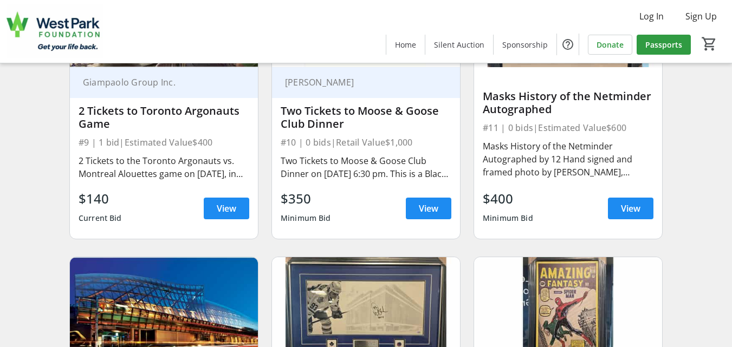
scroll to position [1084, 0]
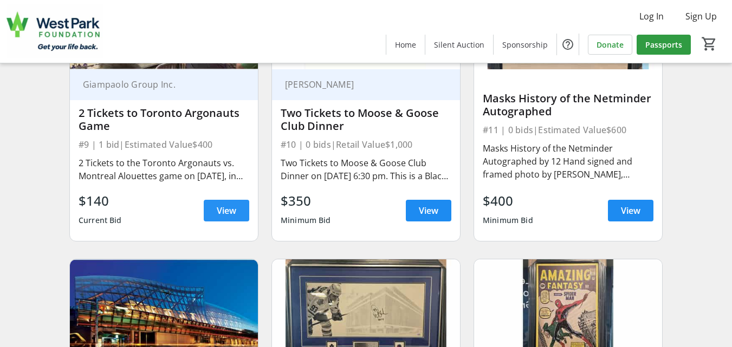
click at [227, 217] on span "View" at bounding box center [227, 210] width 20 height 13
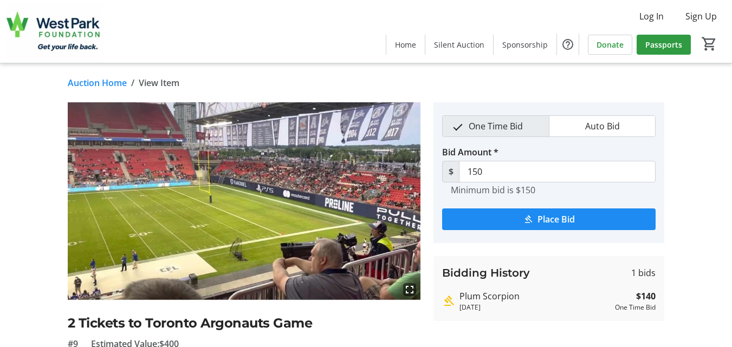
click at [87, 83] on link "Auction Home" at bounding box center [97, 82] width 59 height 13
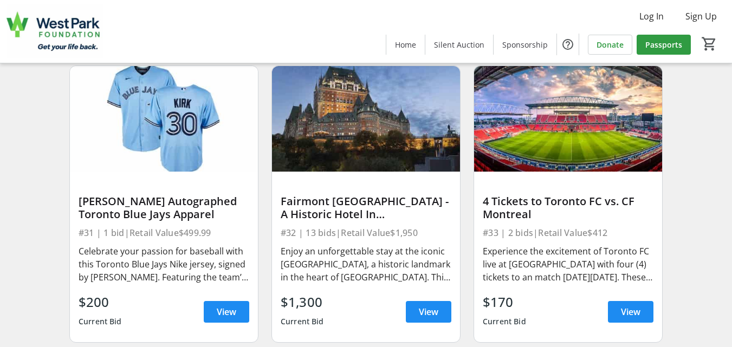
scroll to position [3360, 0]
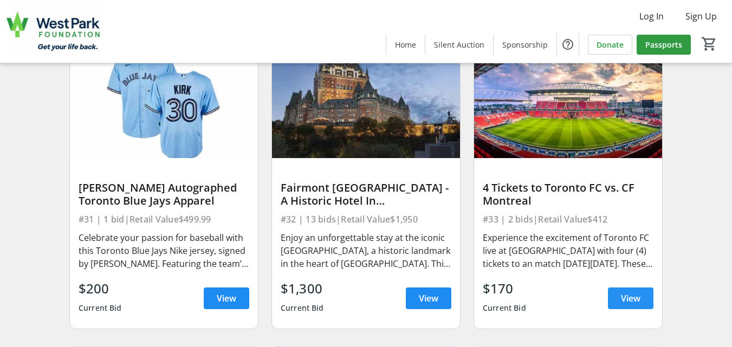
click at [630, 303] on span "View" at bounding box center [631, 298] width 20 height 13
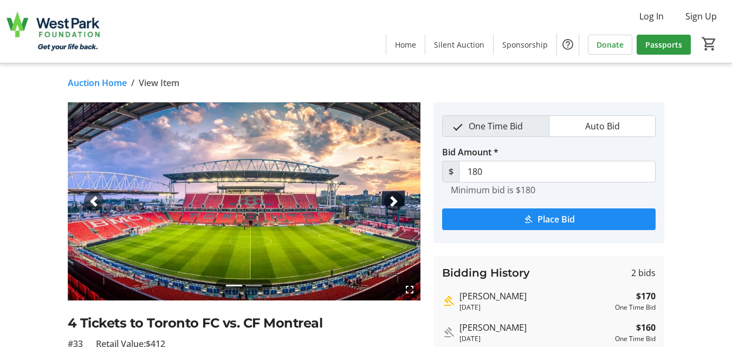
click at [80, 85] on link "Auction Home" at bounding box center [97, 82] width 59 height 13
